Goal: Task Accomplishment & Management: Use online tool/utility

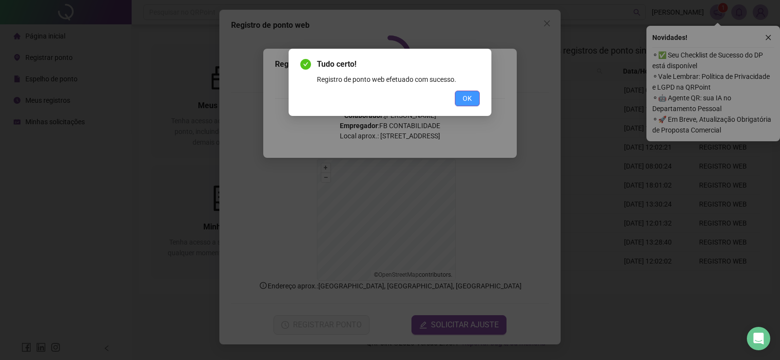
click at [465, 96] on span "OK" at bounding box center [467, 98] width 9 height 11
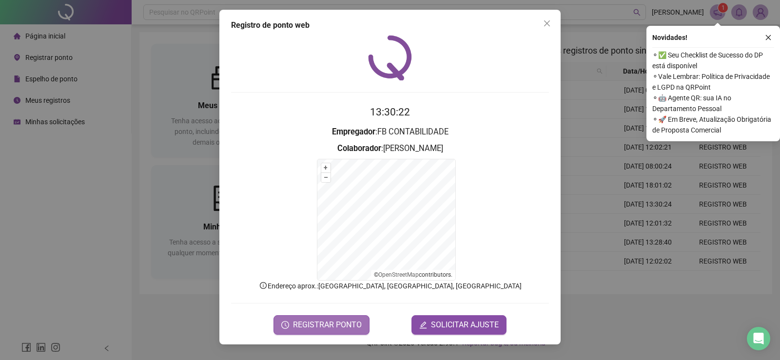
click at [354, 323] on span "REGISTRAR PONTO" at bounding box center [327, 325] width 69 height 12
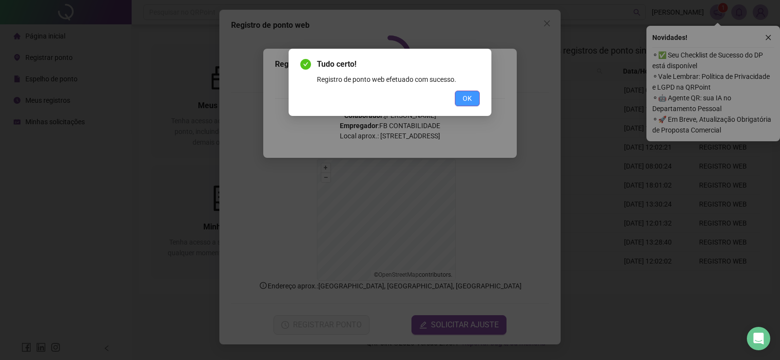
click at [462, 101] on button "OK" at bounding box center [467, 99] width 25 height 16
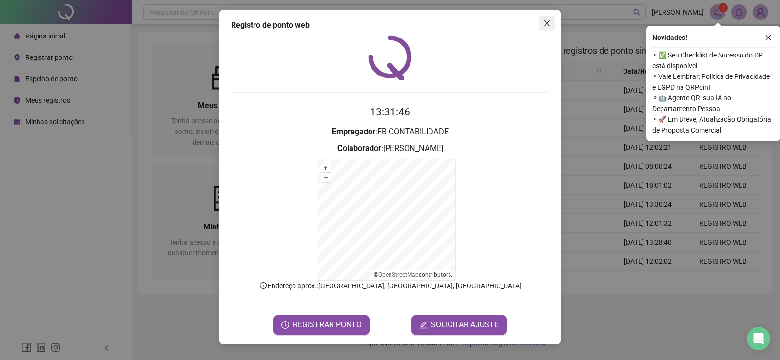
click at [546, 24] on icon "close" at bounding box center [547, 24] width 8 height 8
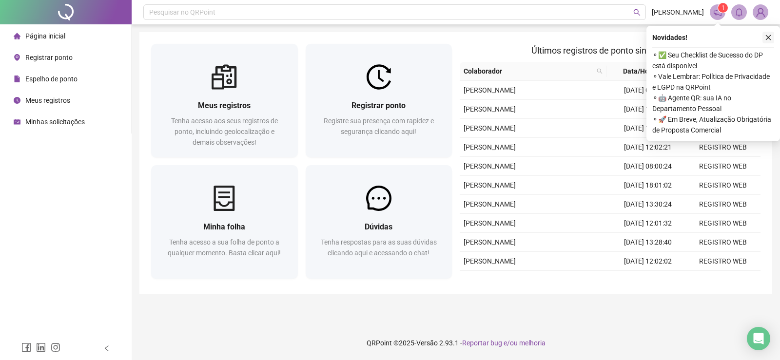
click at [767, 38] on icon "close" at bounding box center [768, 37] width 7 height 7
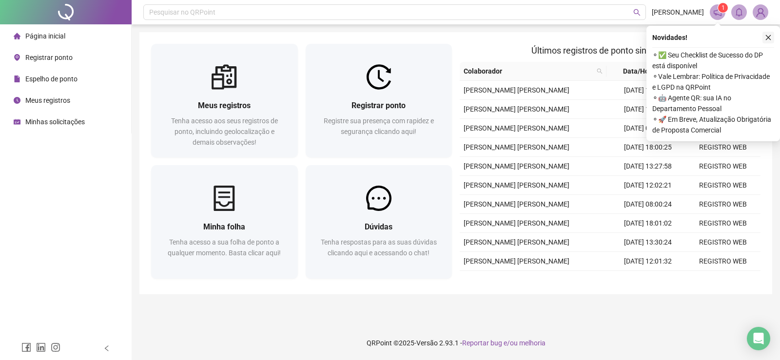
click at [769, 35] on icon "close" at bounding box center [768, 37] width 7 height 7
